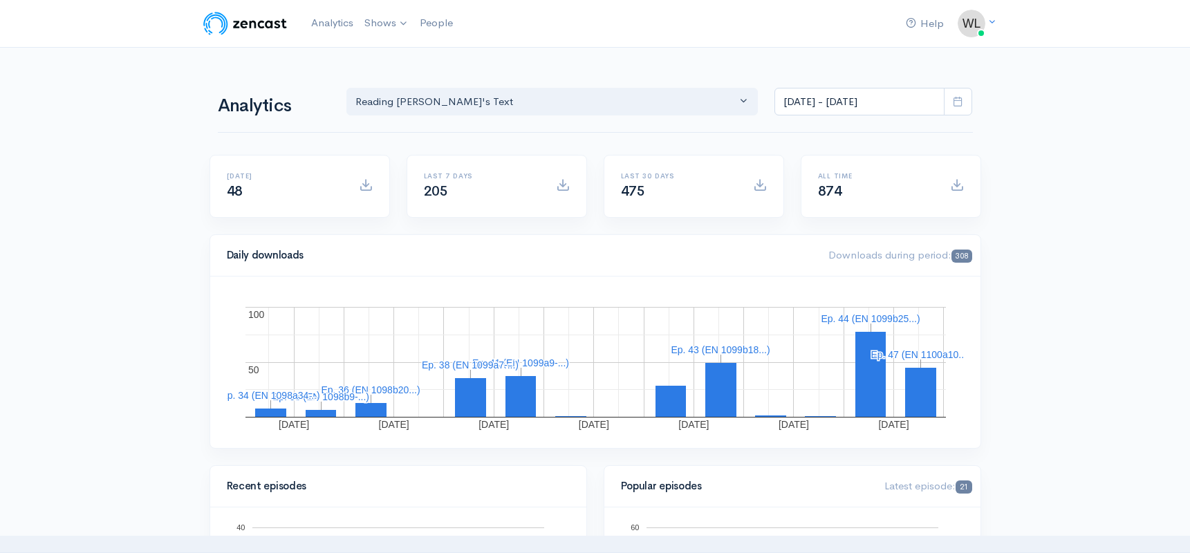
click at [956, 104] on icon at bounding box center [958, 101] width 10 height 10
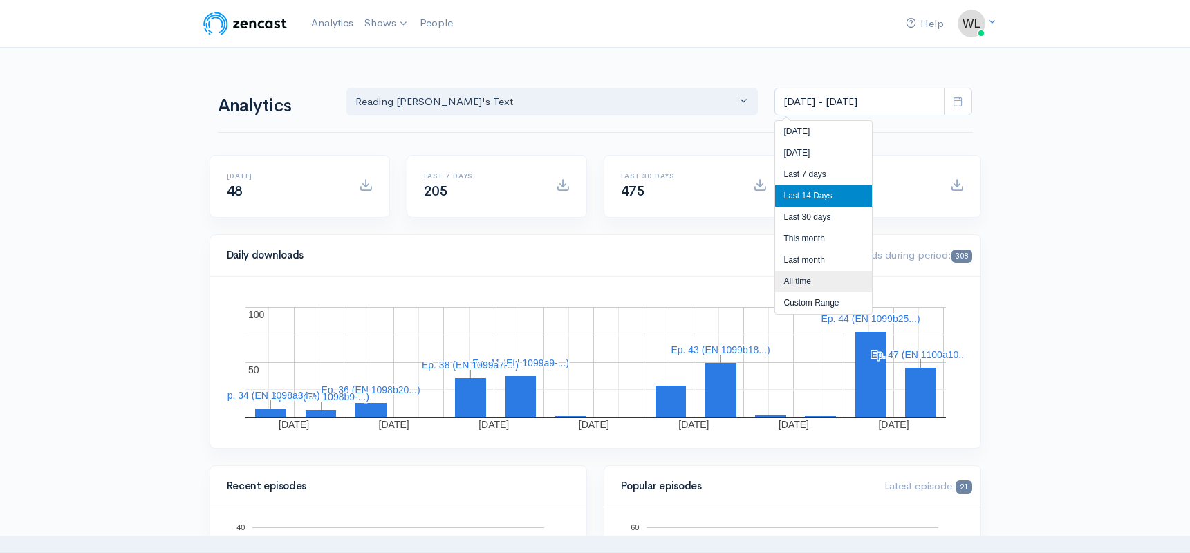
click at [803, 281] on li "All time" at bounding box center [823, 281] width 97 height 21
type input "[DATE] - [DATE]"
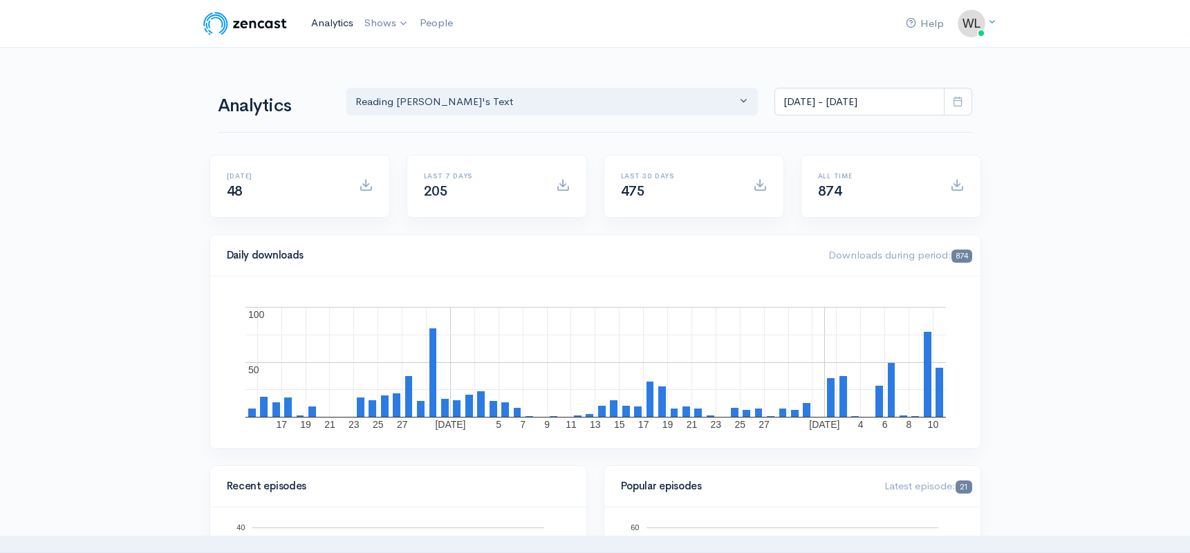
click at [327, 20] on link "Analytics" at bounding box center [332, 23] width 53 height 30
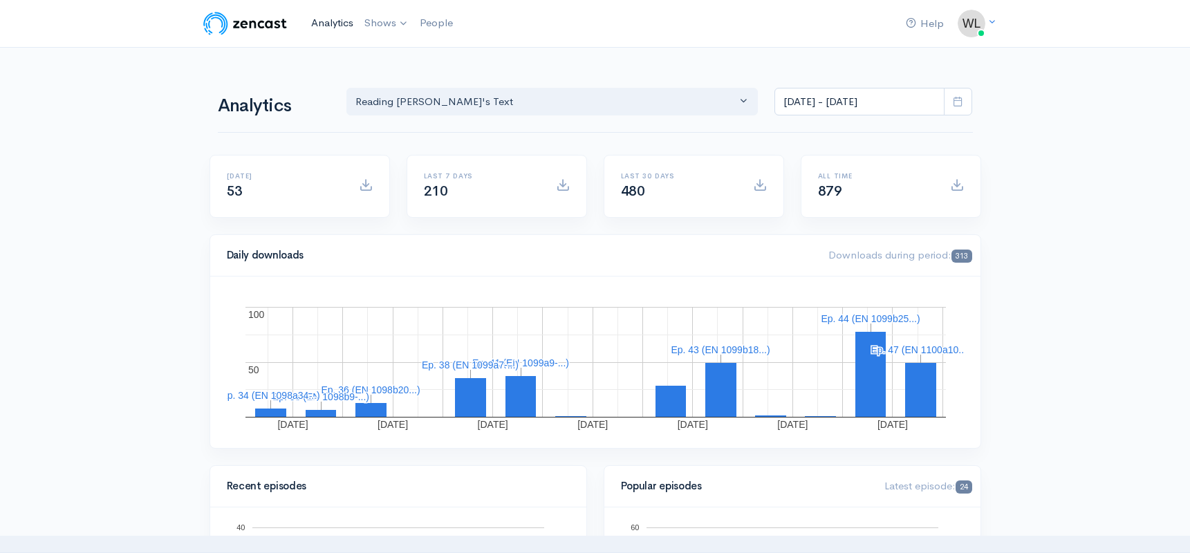
click at [330, 26] on link "Analytics" at bounding box center [332, 23] width 53 height 30
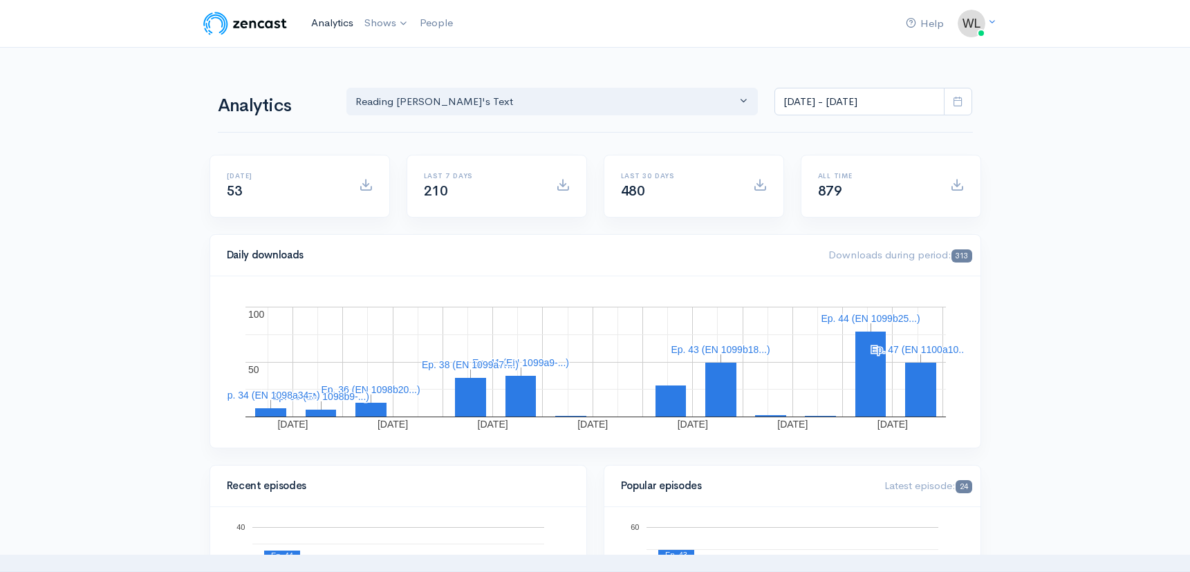
click at [333, 20] on link "Analytics" at bounding box center [332, 23] width 53 height 30
